Goal: Transaction & Acquisition: Purchase product/service

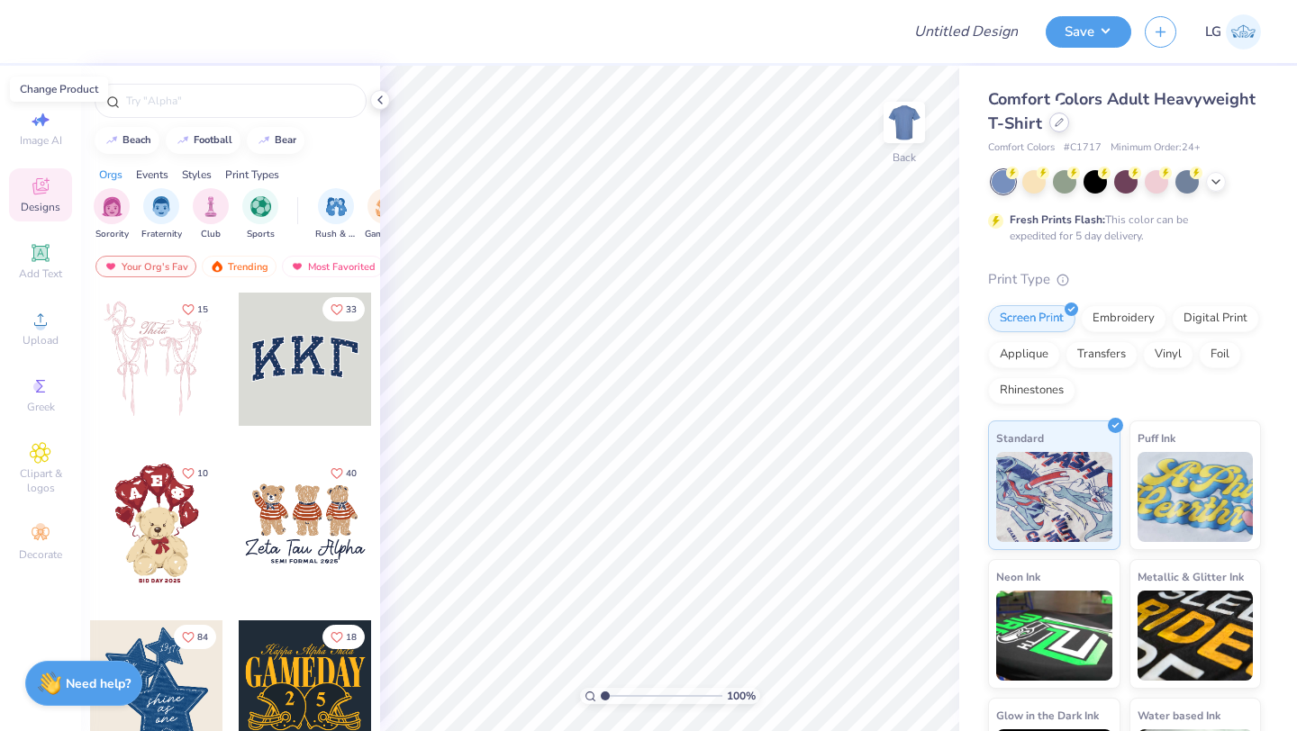
click at [1061, 127] on div at bounding box center [1059, 123] width 20 height 20
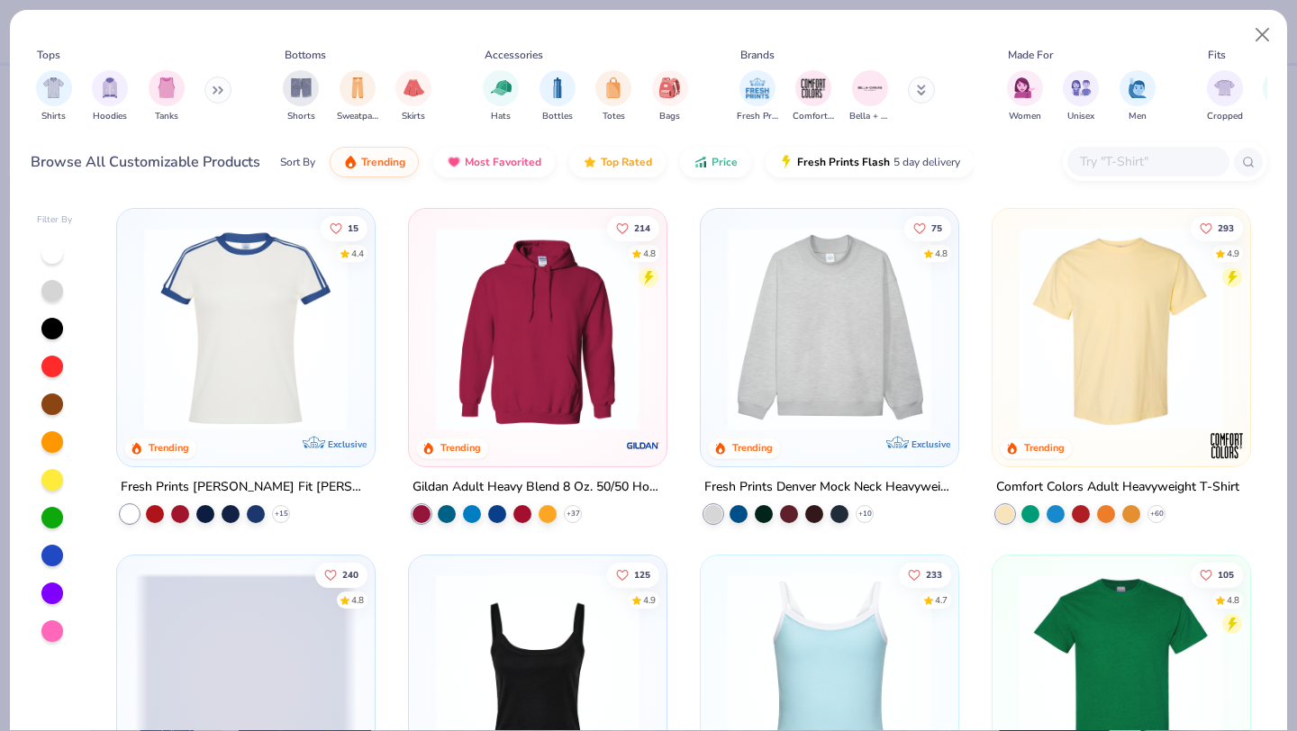
click at [1152, 169] on input "text" at bounding box center [1147, 161] width 139 height 21
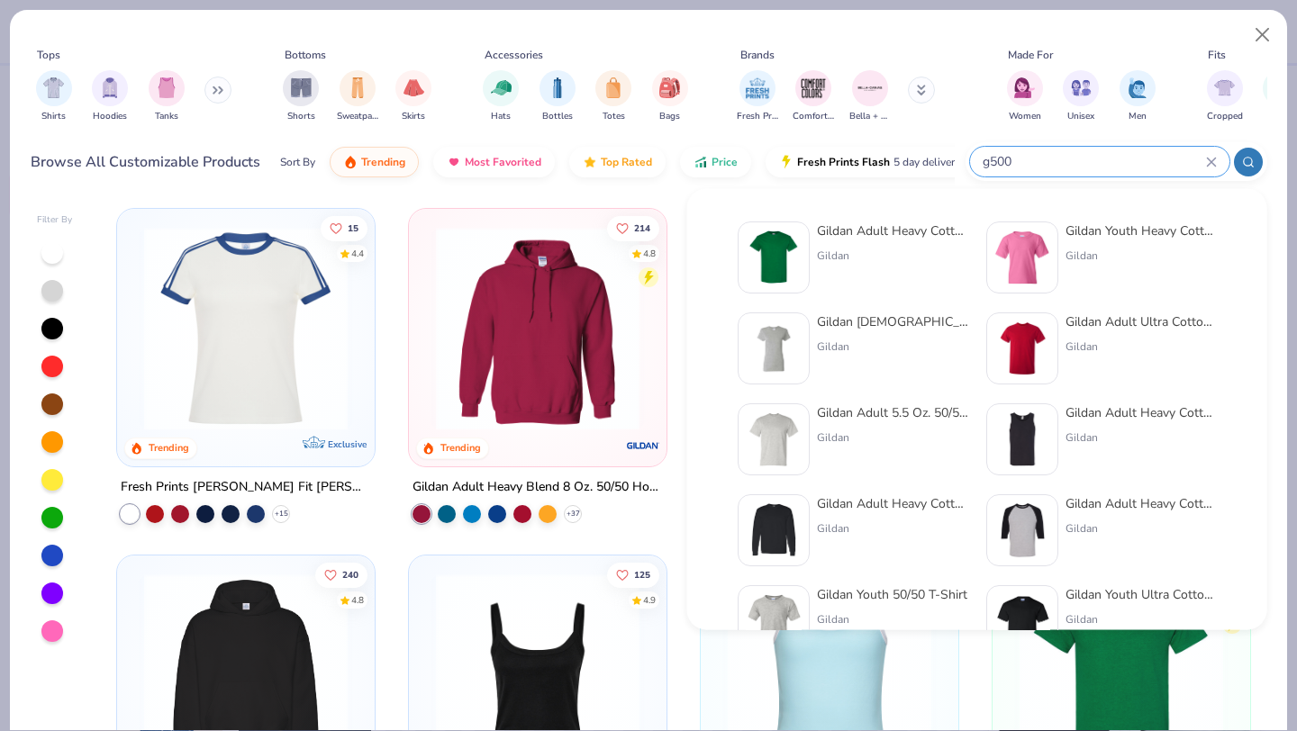
type input "g500"
click at [801, 264] on div at bounding box center [774, 258] width 72 height 72
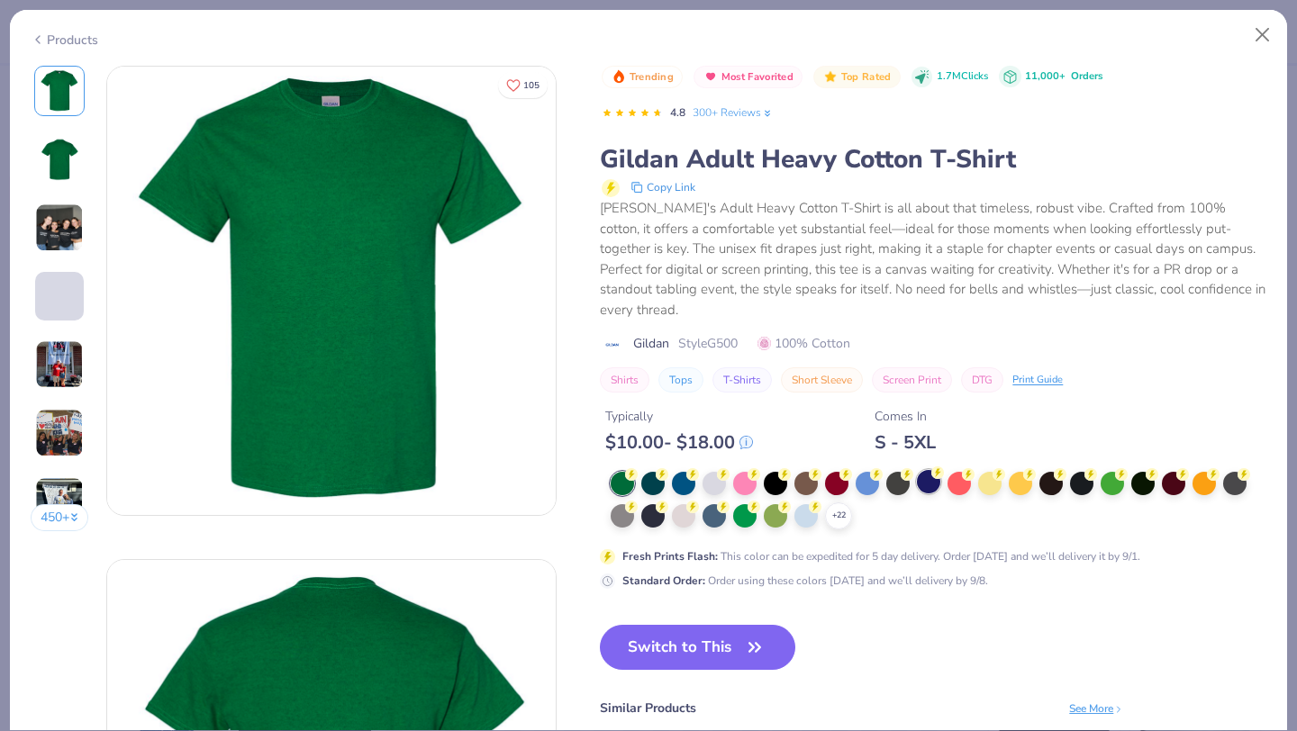
click at [929, 470] on div at bounding box center [928, 481] width 23 height 23
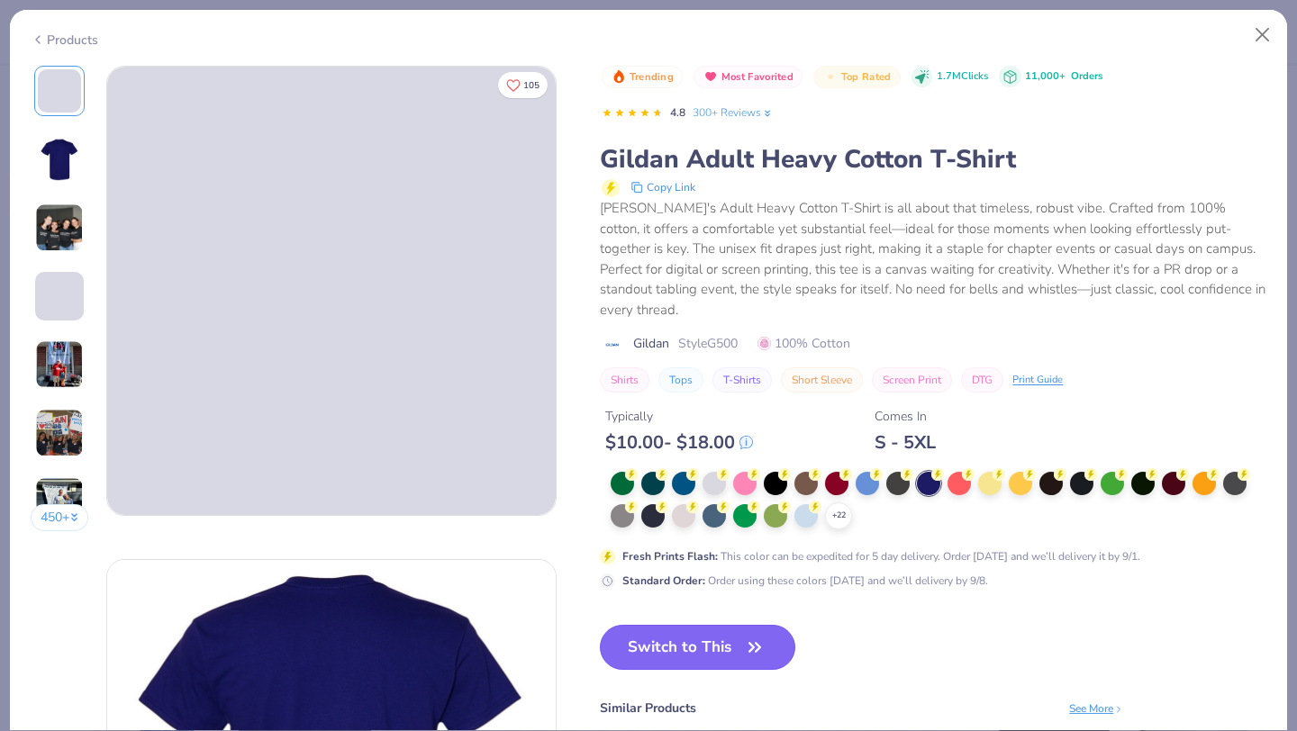
click at [717, 631] on button "Switch to This" at bounding box center [697, 647] width 195 height 45
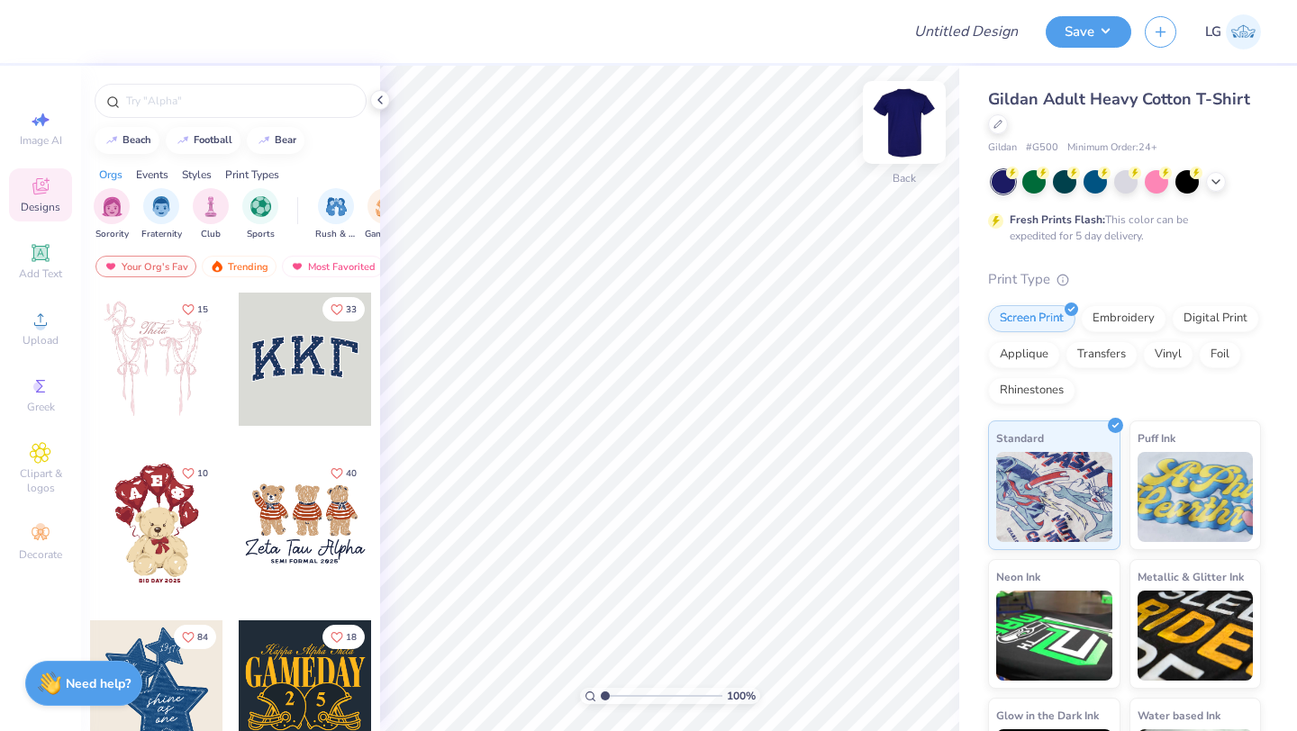
click at [902, 128] on img at bounding box center [904, 122] width 72 height 72
click at [40, 331] on div "Upload" at bounding box center [40, 328] width 63 height 53
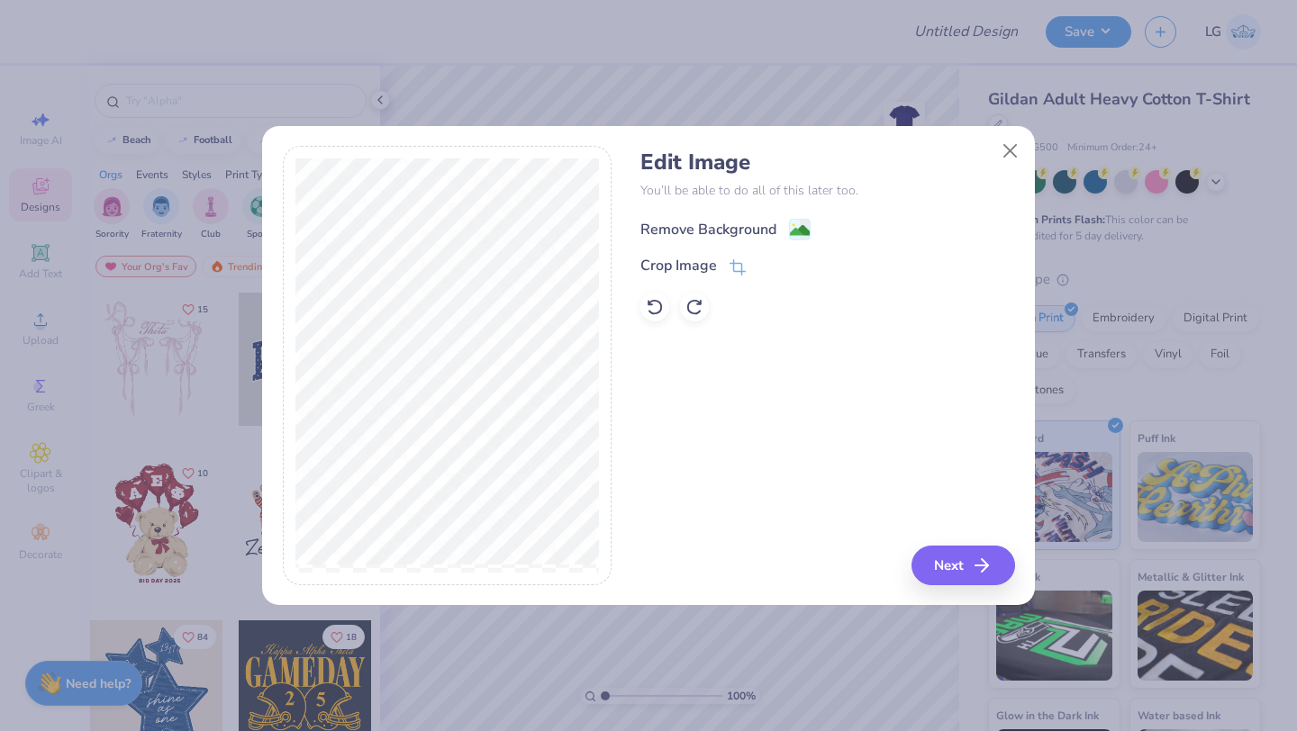
click at [707, 228] on div "Remove Background" at bounding box center [708, 230] width 136 height 22
click at [965, 572] on div "Edit Image You’ll be able to do all of this later too. Remove Background Crop I…" at bounding box center [827, 366] width 374 height 440
click at [810, 237] on div "Remove Background Crop Image" at bounding box center [827, 268] width 374 height 105
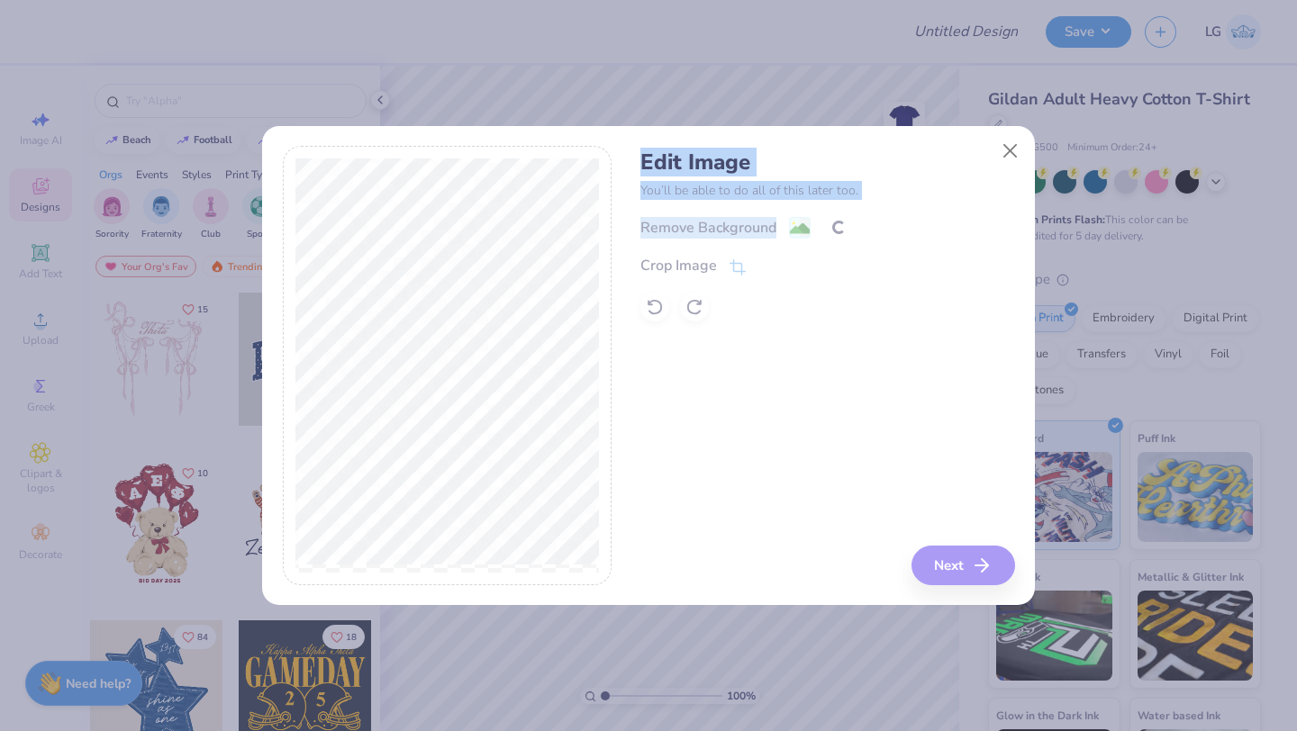
drag, startPoint x: 810, startPoint y: 237, endPoint x: 735, endPoint y: 141, distance: 121.3
click at [735, 146] on div "Edit Image You’ll be able to do all of this later too. Remove Background Crop I…" at bounding box center [827, 366] width 374 height 440
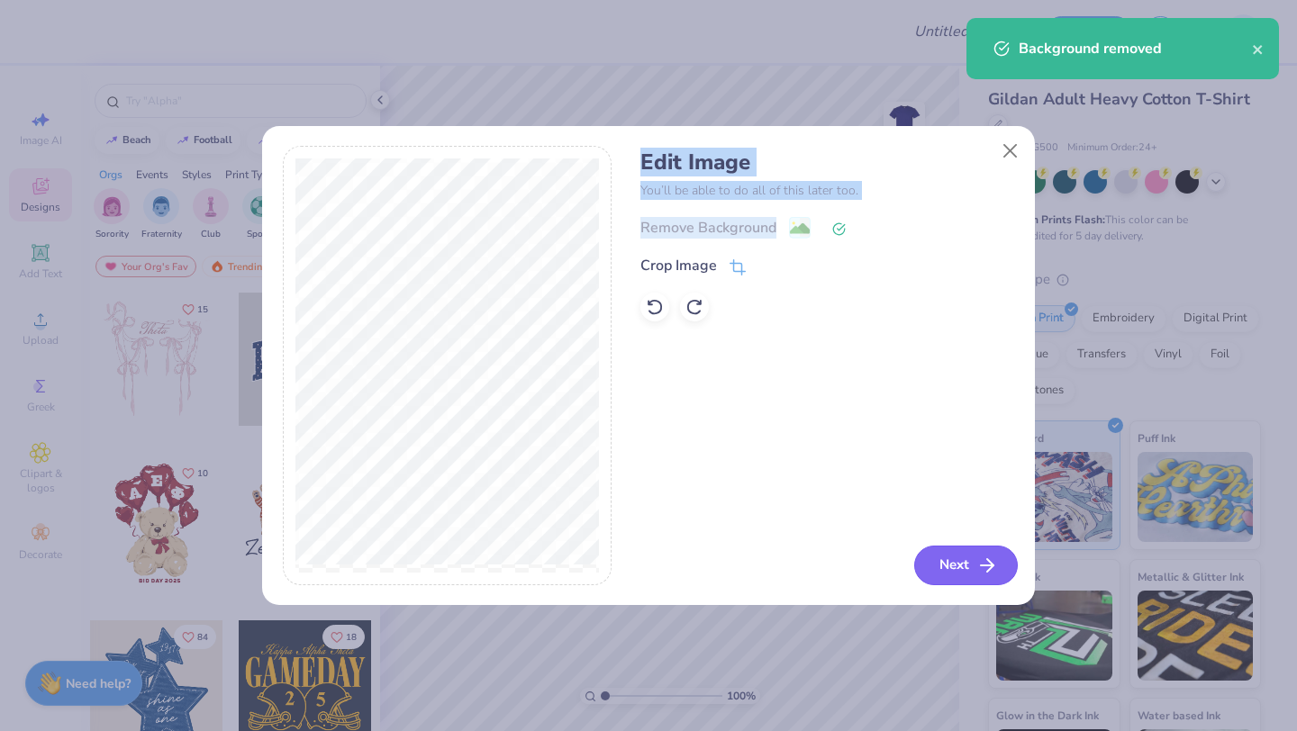
click at [964, 556] on button "Next" at bounding box center [966, 566] width 104 height 40
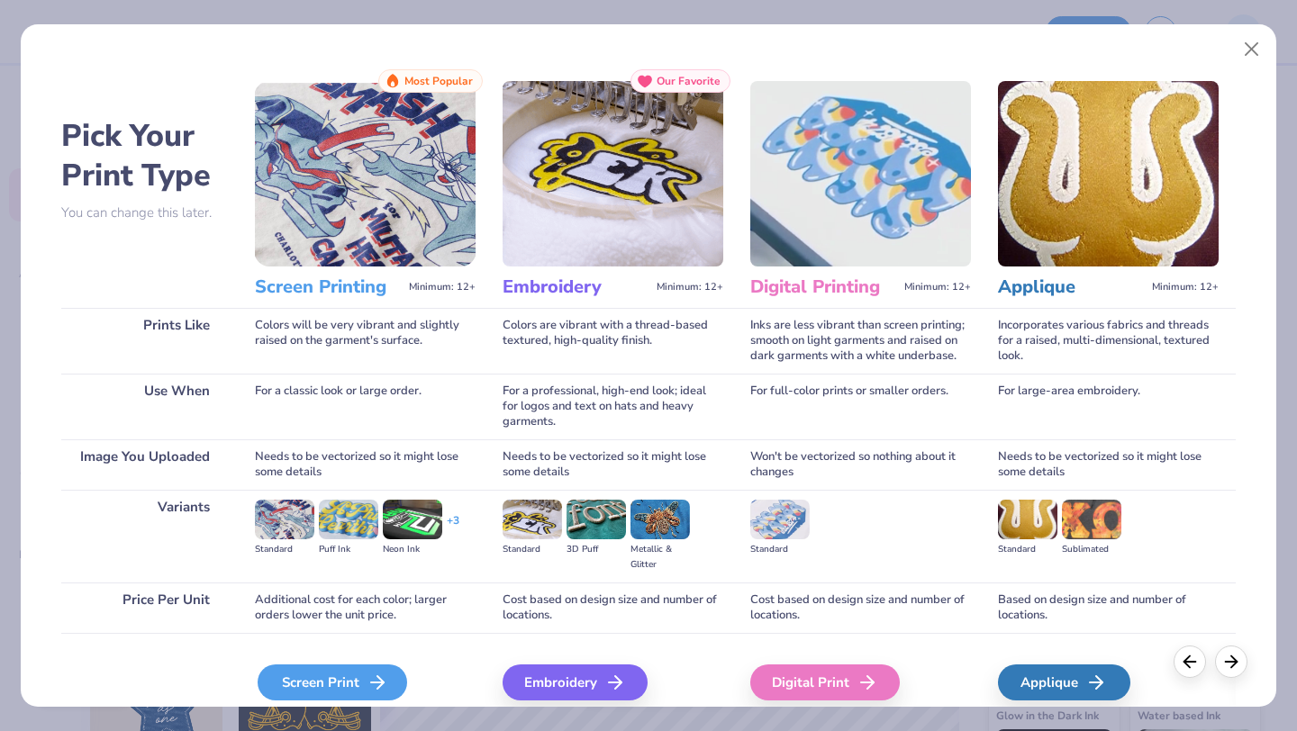
click at [362, 679] on div "Screen Print" at bounding box center [333, 683] width 150 height 36
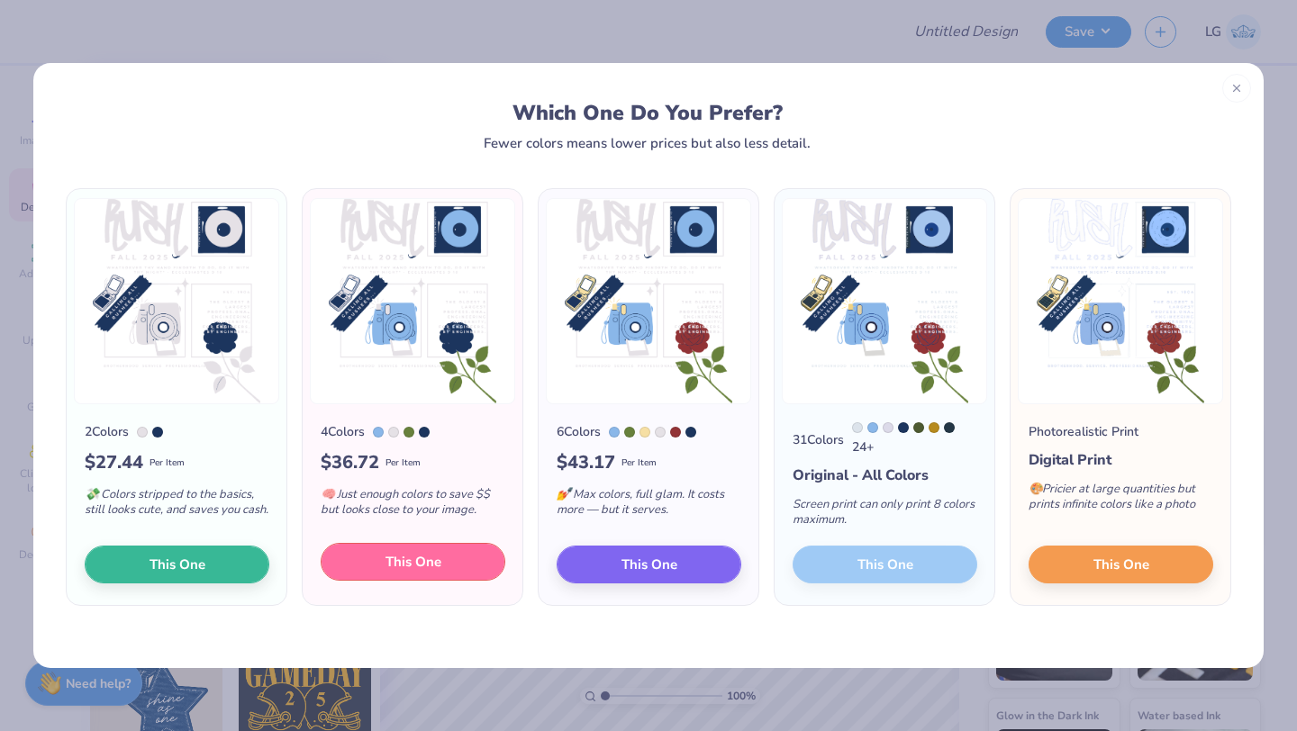
click at [404, 561] on span "This One" at bounding box center [414, 562] width 56 height 21
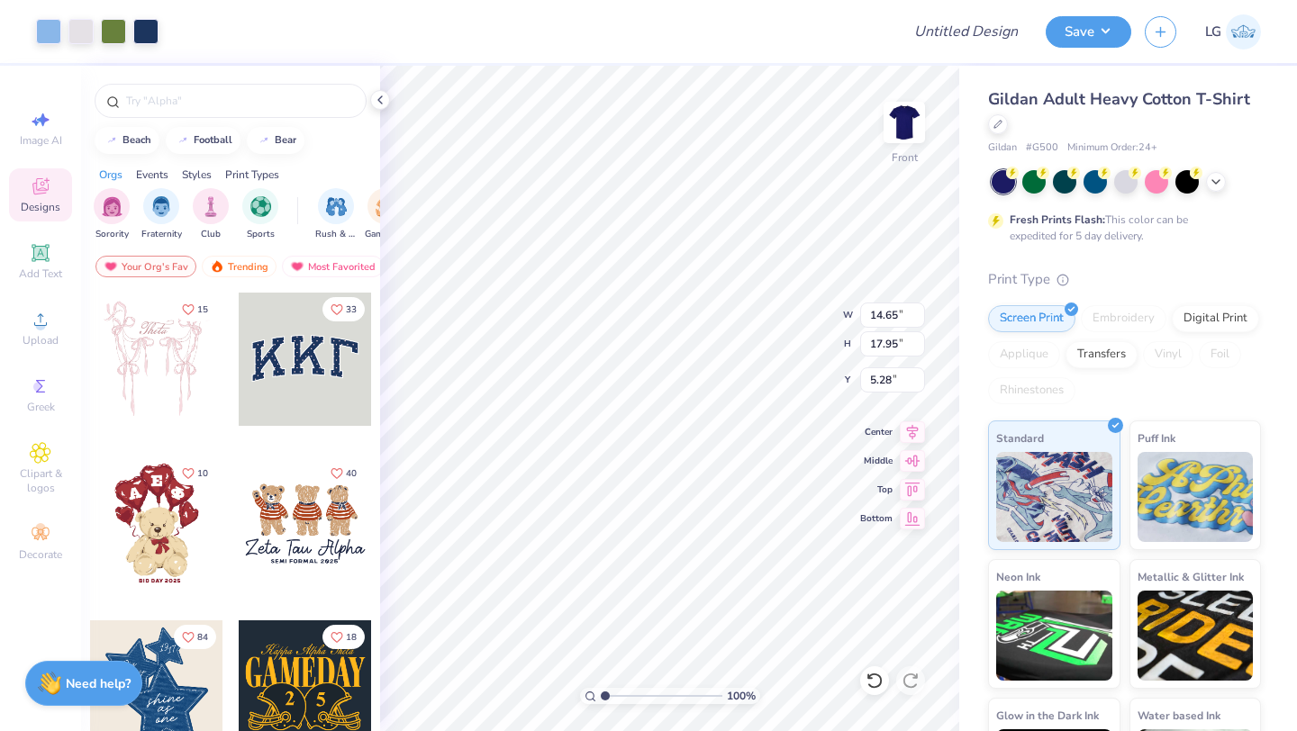
click at [1142, 184] on div at bounding box center [1126, 181] width 269 height 23
click at [1110, 184] on div at bounding box center [1126, 181] width 269 height 23
click at [1122, 183] on div at bounding box center [1125, 179] width 23 height 23
type input "12.67"
type input "15.52"
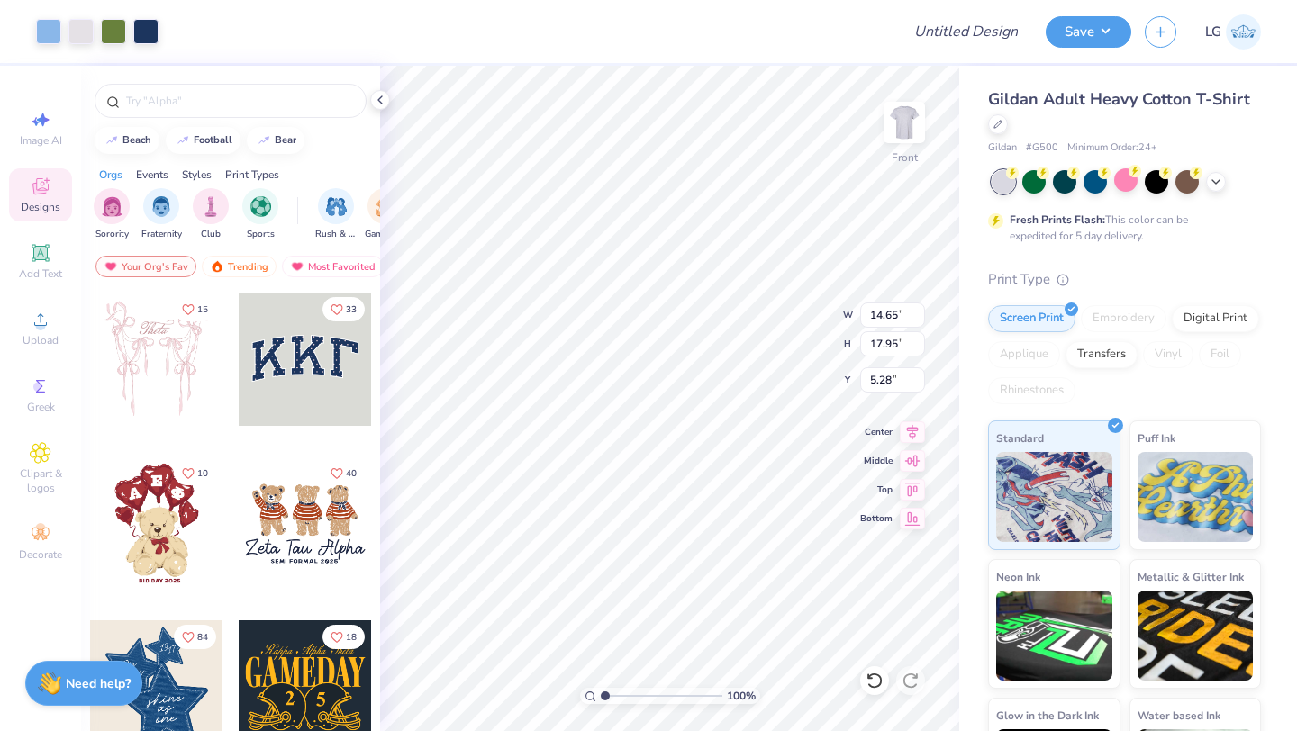
type input "7.70"
